Goal: Information Seeking & Learning: Learn about a topic

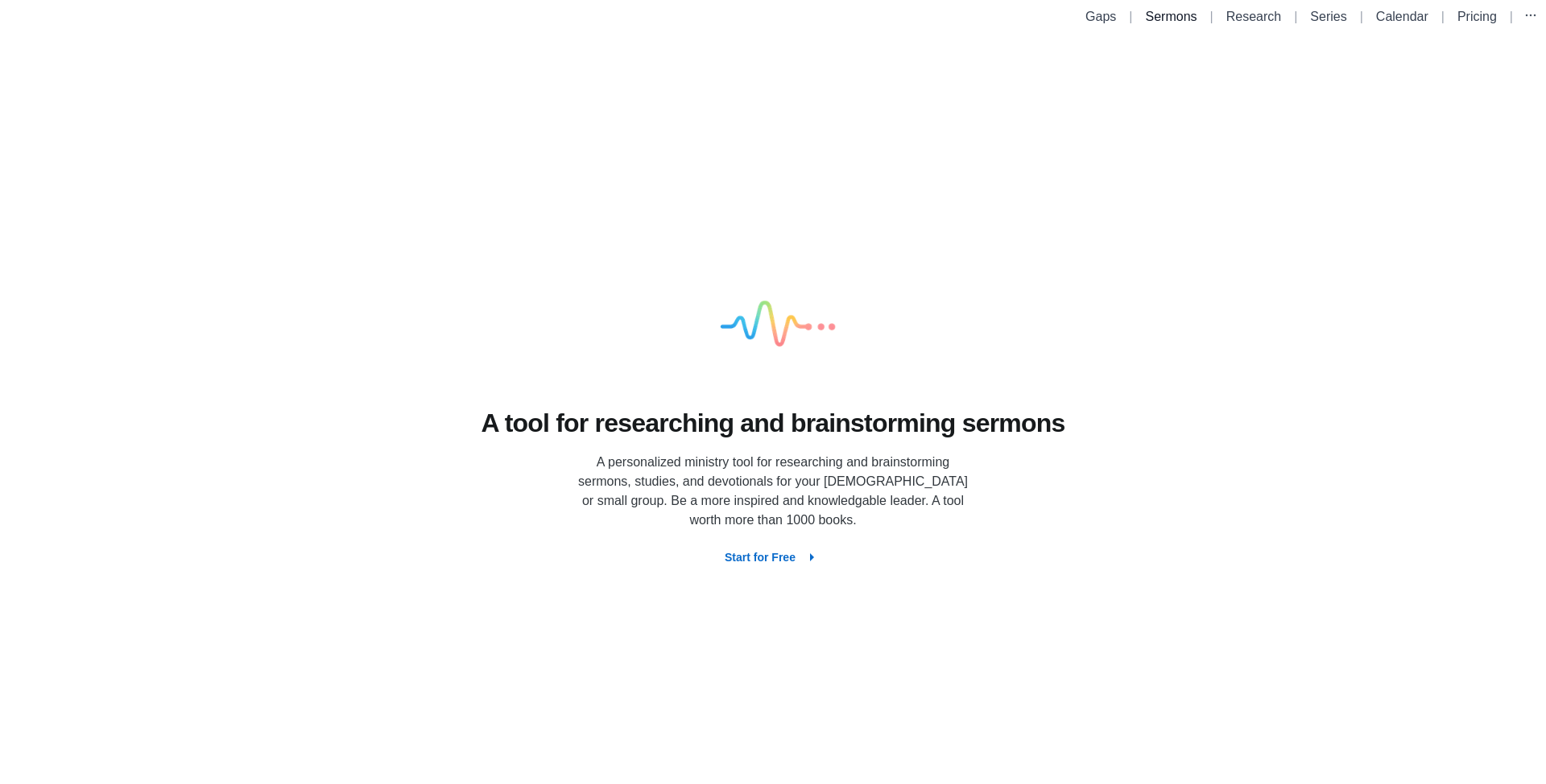
click at [1166, 14] on link "Sermons" at bounding box center [1172, 17] width 52 height 14
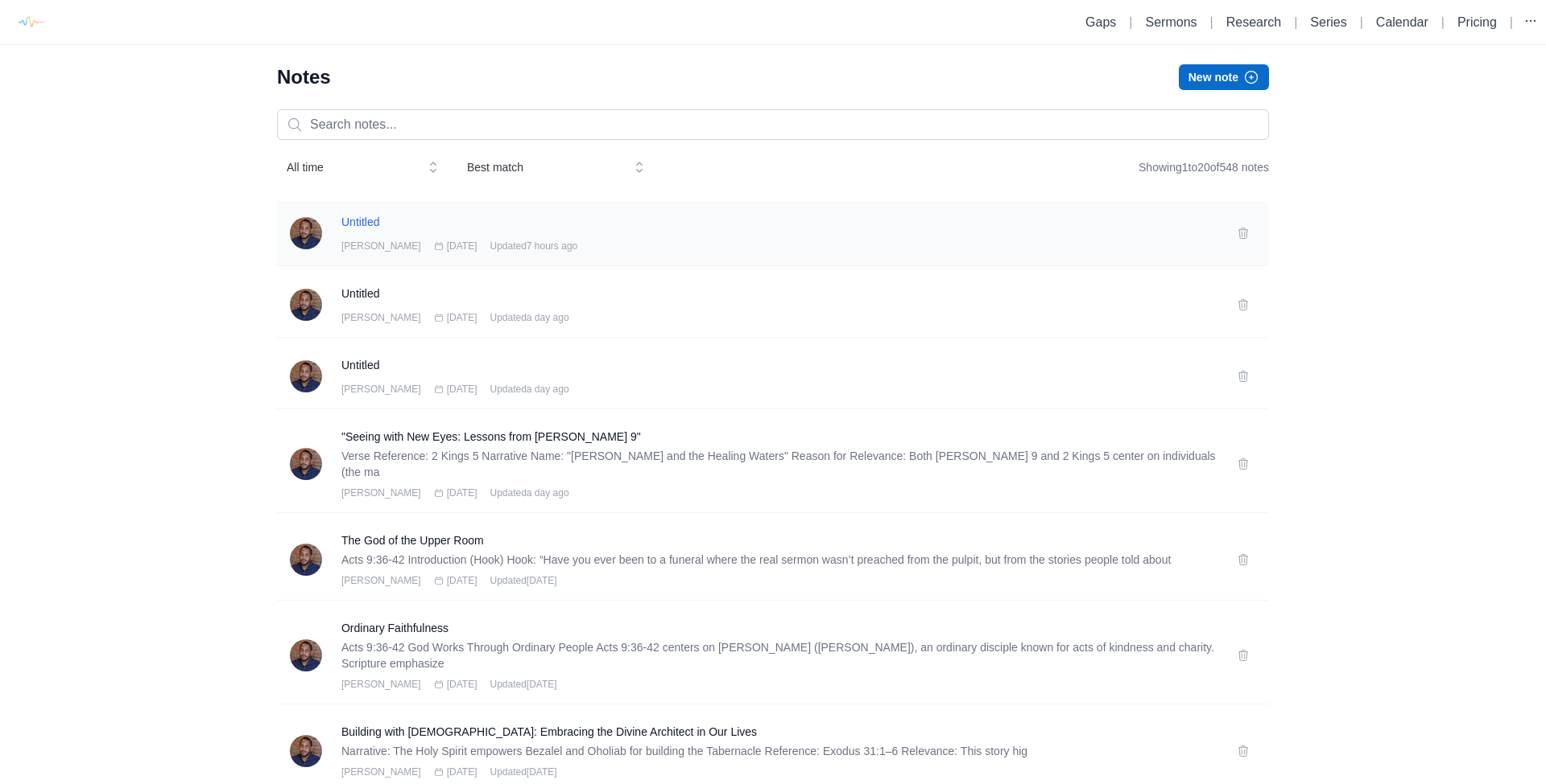
click at [379, 220] on h3 "Untitled" at bounding box center [779, 222] width 876 height 16
